Goal: Navigation & Orientation: Find specific page/section

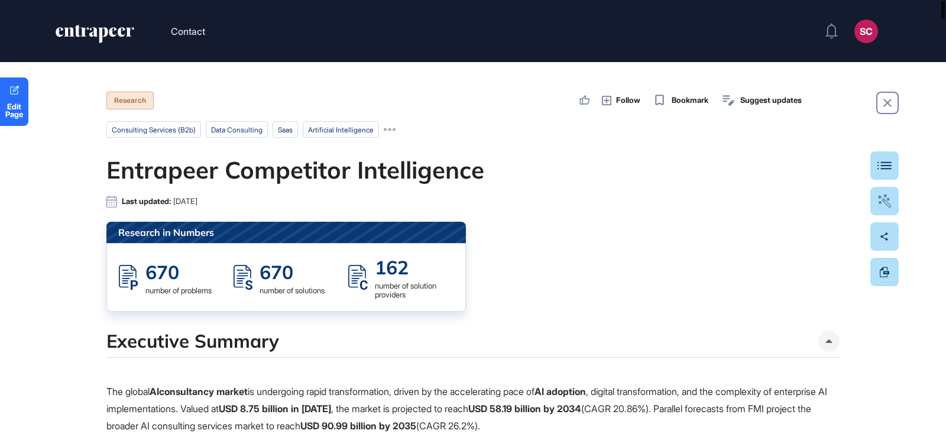
drag, startPoint x: 931, startPoint y: 29, endPoint x: 928, endPoint y: 5, distance: 24.4
click at [928, 5] on div "Contact SC Admin Dashboard Dashboard Profile My Content Request More Data Edit …" at bounding box center [473, 218] width 946 height 437
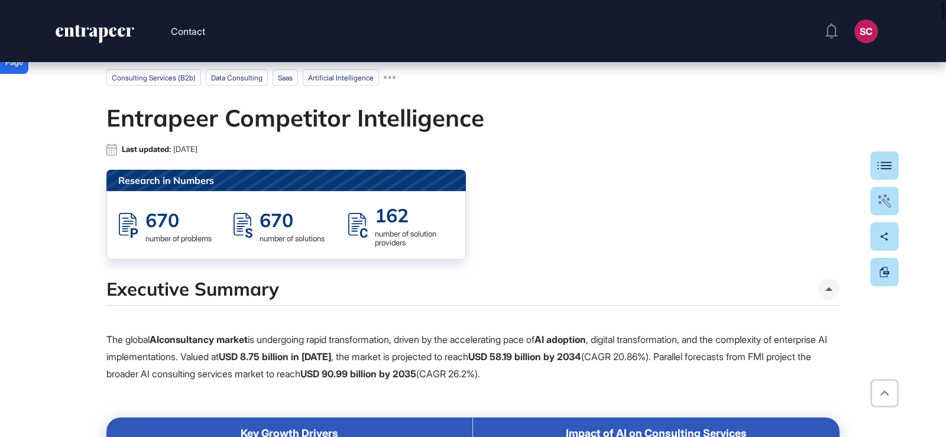
scroll to position [118, 0]
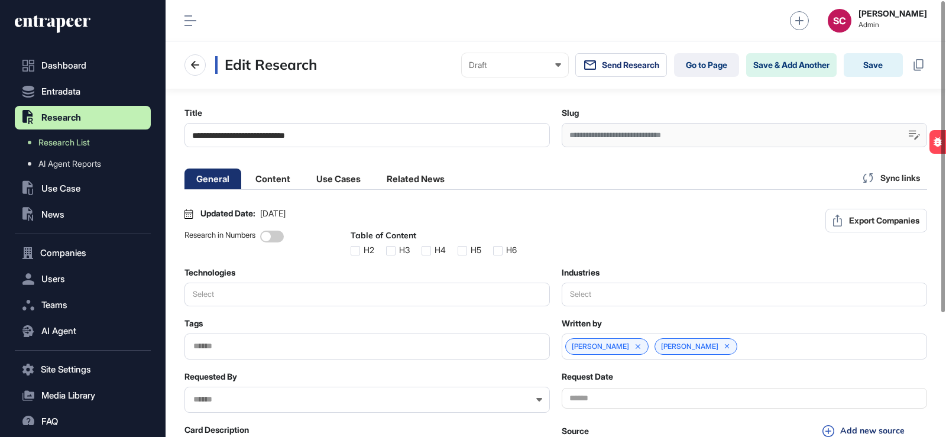
scroll to position [1, 1]
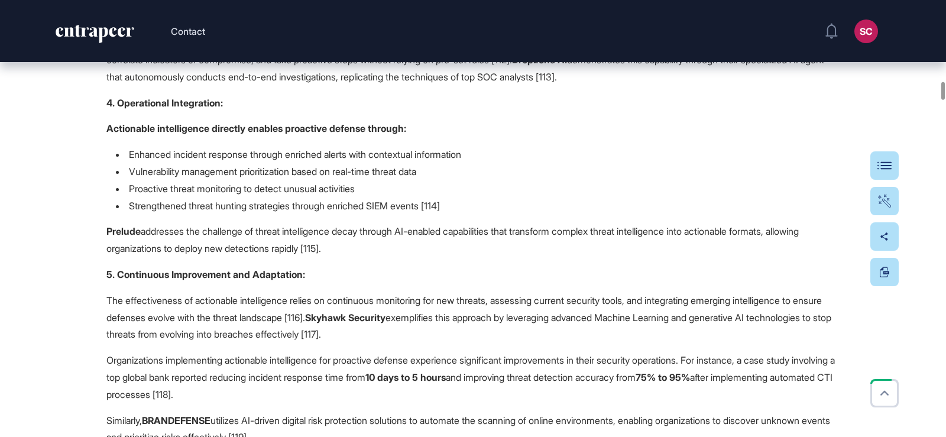
scroll to position [8336, 0]
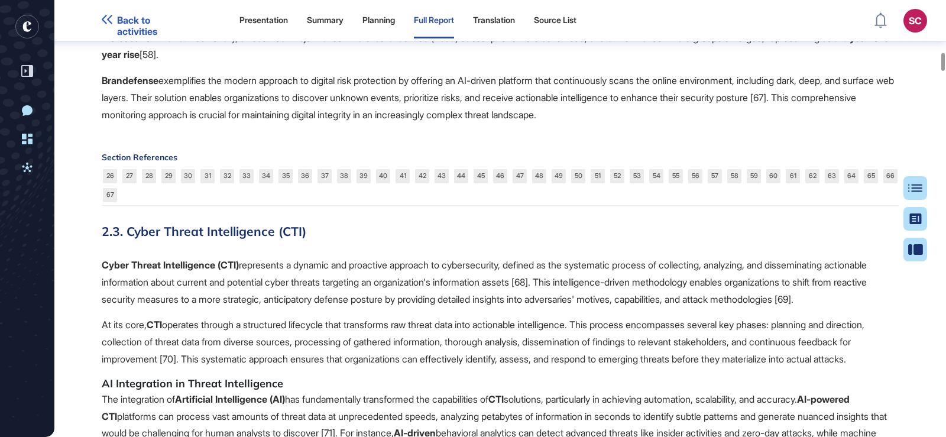
scroll to position [6516, 0]
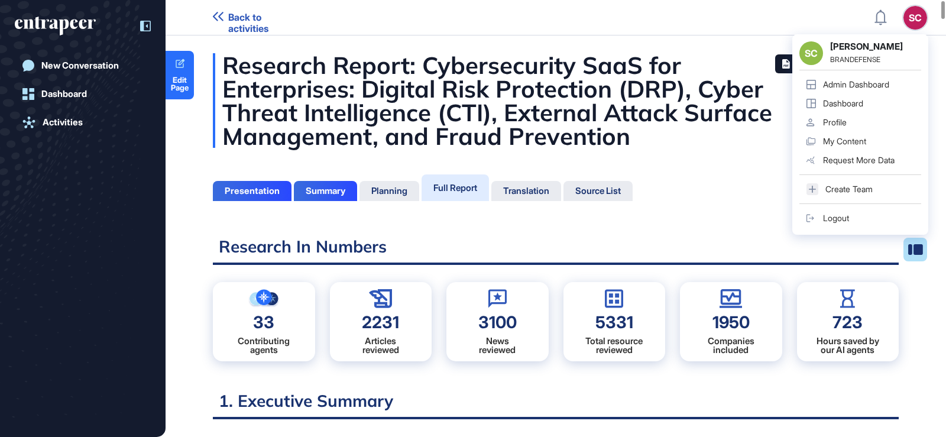
click at [147, 32] on div at bounding box center [139, 26] width 22 height 22
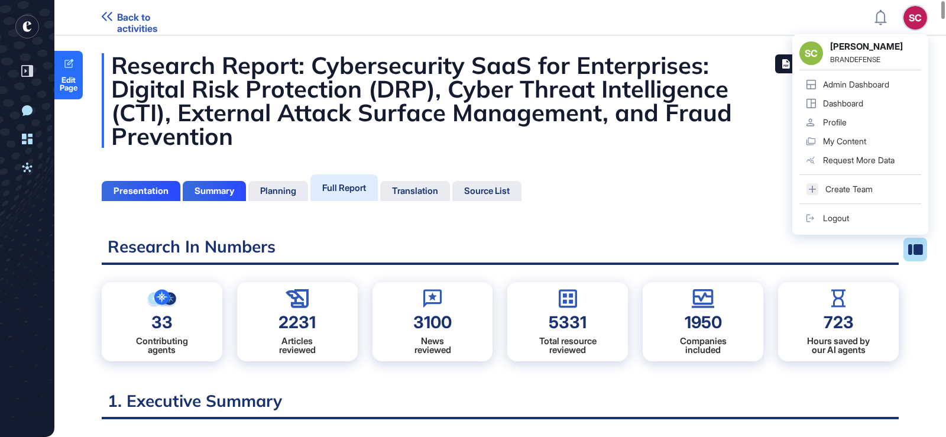
click at [880, 85] on div "Admin Dashboard" at bounding box center [856, 84] width 66 height 9
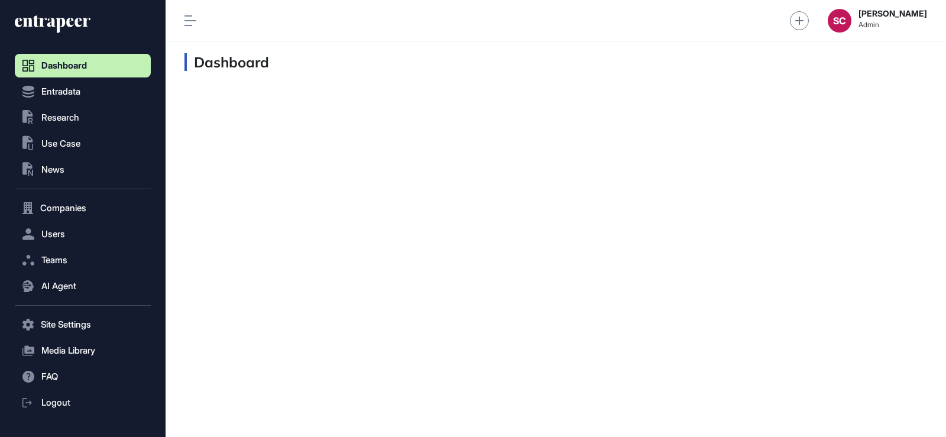
scroll to position [1, 1]
click at [65, 114] on span "Research" at bounding box center [60, 117] width 38 height 9
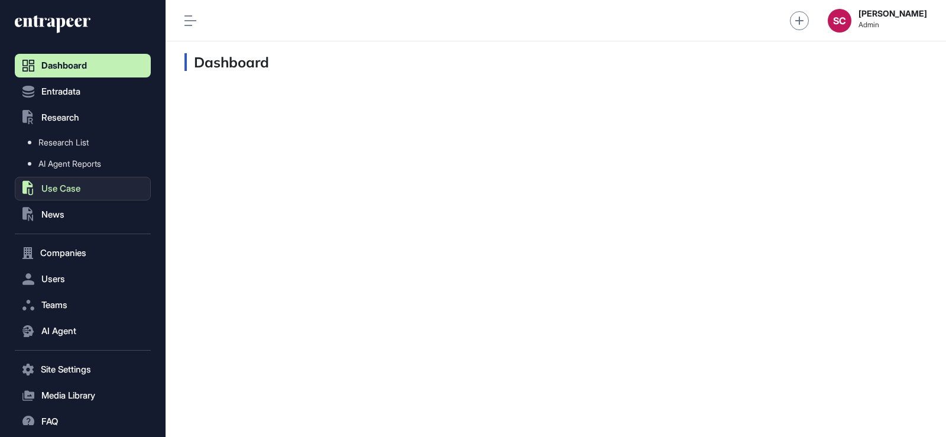
click at [80, 184] on span "Use Case" at bounding box center [60, 188] width 39 height 9
click at [66, 116] on span "Research" at bounding box center [60, 117] width 38 height 9
click at [67, 216] on button ".st0{fill:currentColor} News" at bounding box center [83, 215] width 136 height 24
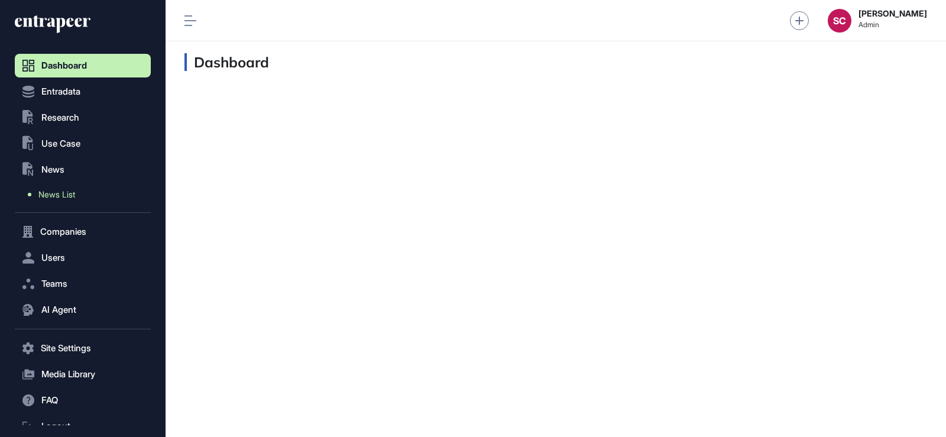
click at [64, 195] on span "News List" at bounding box center [56, 194] width 37 height 9
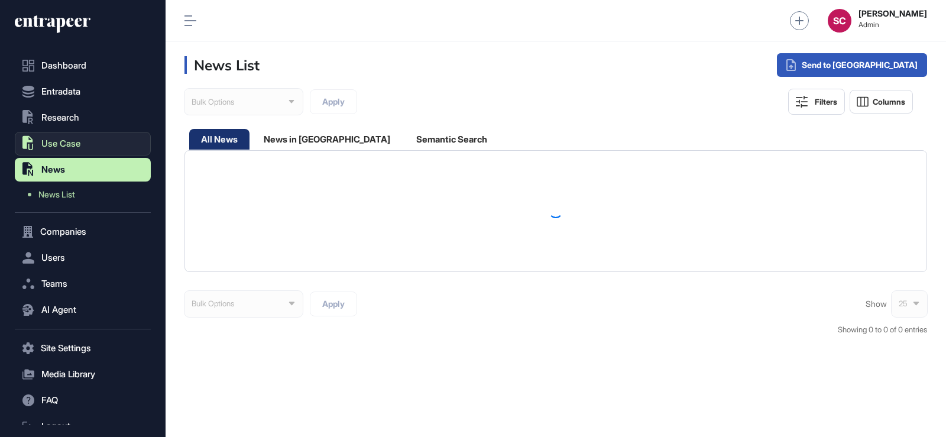
click at [65, 151] on button ".st0{fill:currentColor} Use Case" at bounding box center [83, 144] width 136 height 24
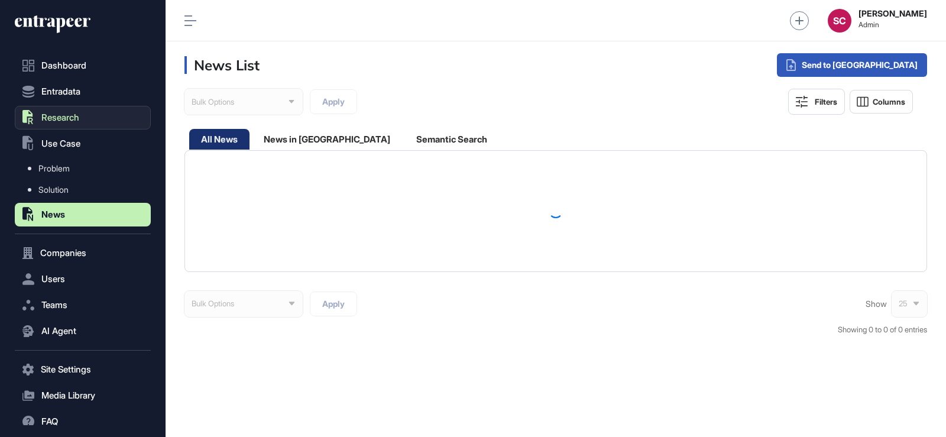
click at [70, 122] on span "Research" at bounding box center [60, 117] width 38 height 9
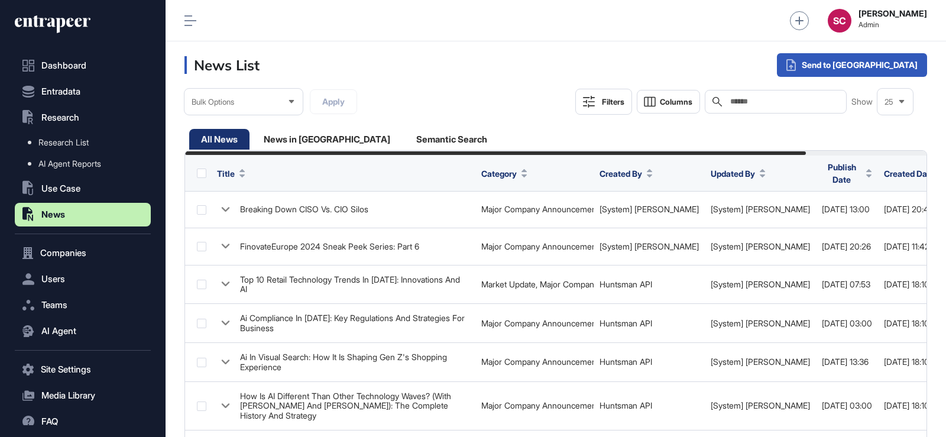
click at [51, 15] on icon at bounding box center [53, 24] width 76 height 19
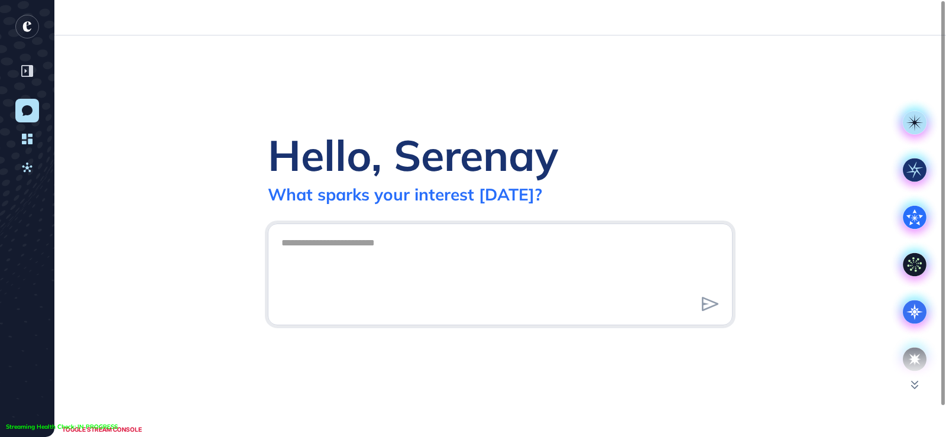
scroll to position [1, 1]
